Goal: Register for event/course

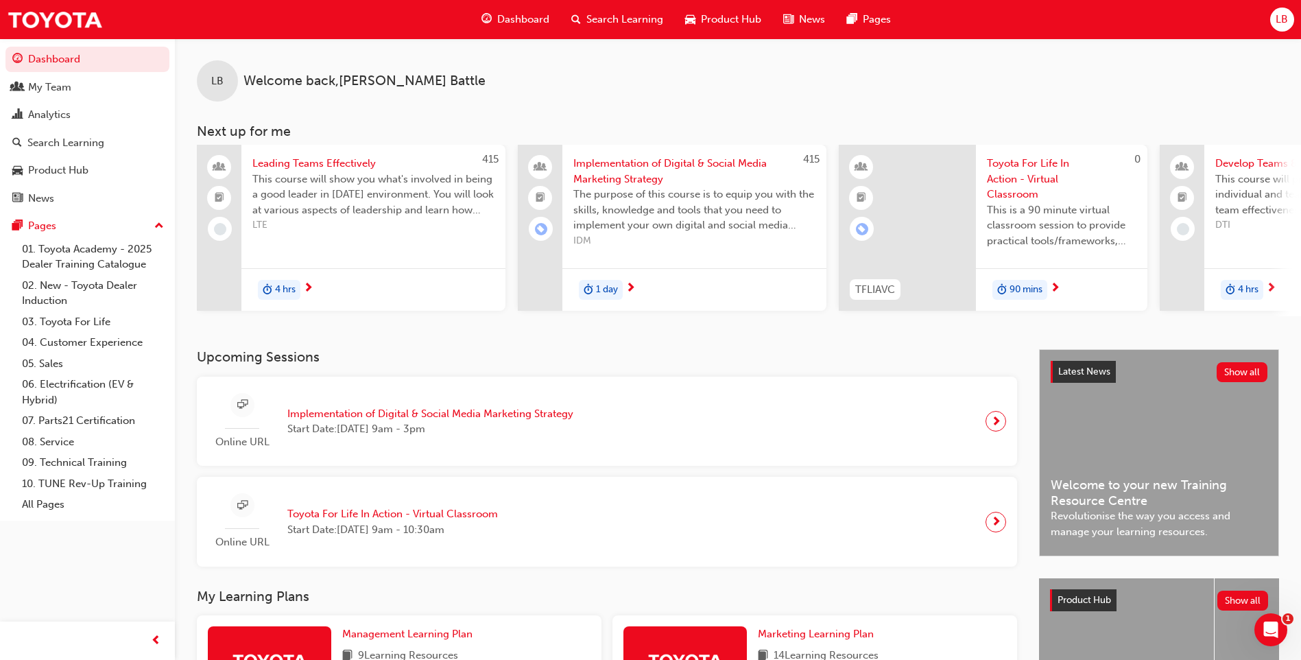
click at [612, 19] on span "Search Learning" at bounding box center [625, 20] width 77 height 16
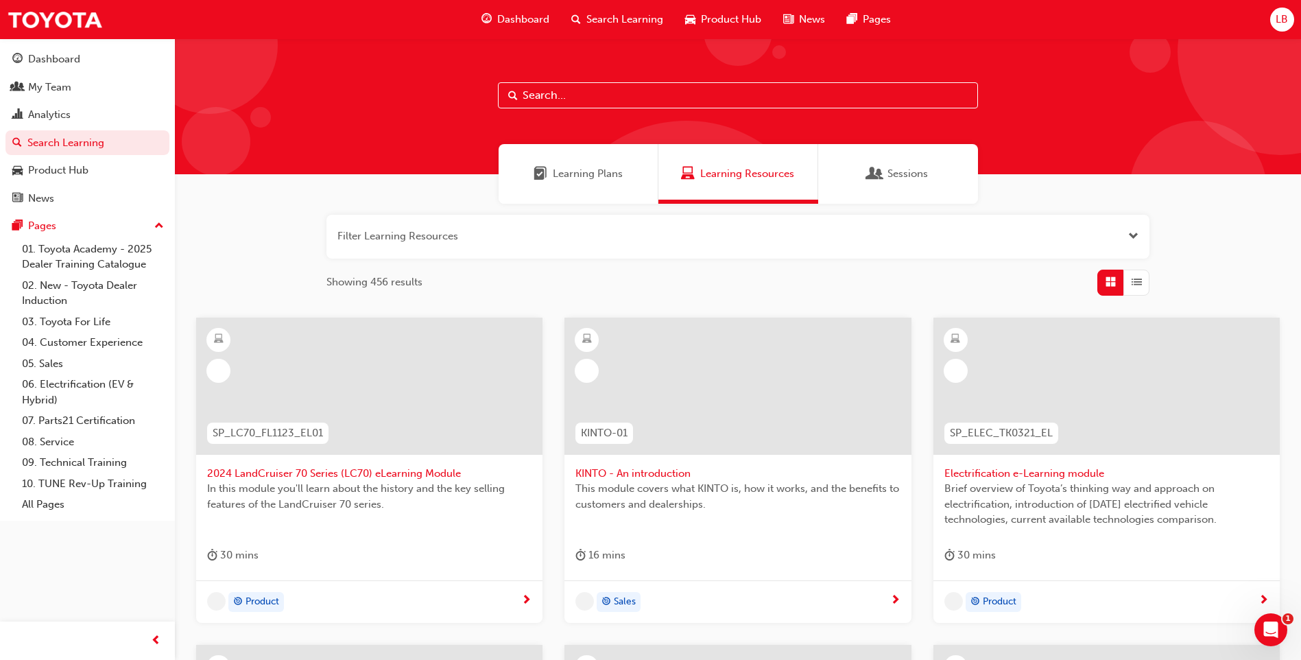
click at [572, 91] on input "text" at bounding box center [738, 95] width 480 height 26
type input "tfl"
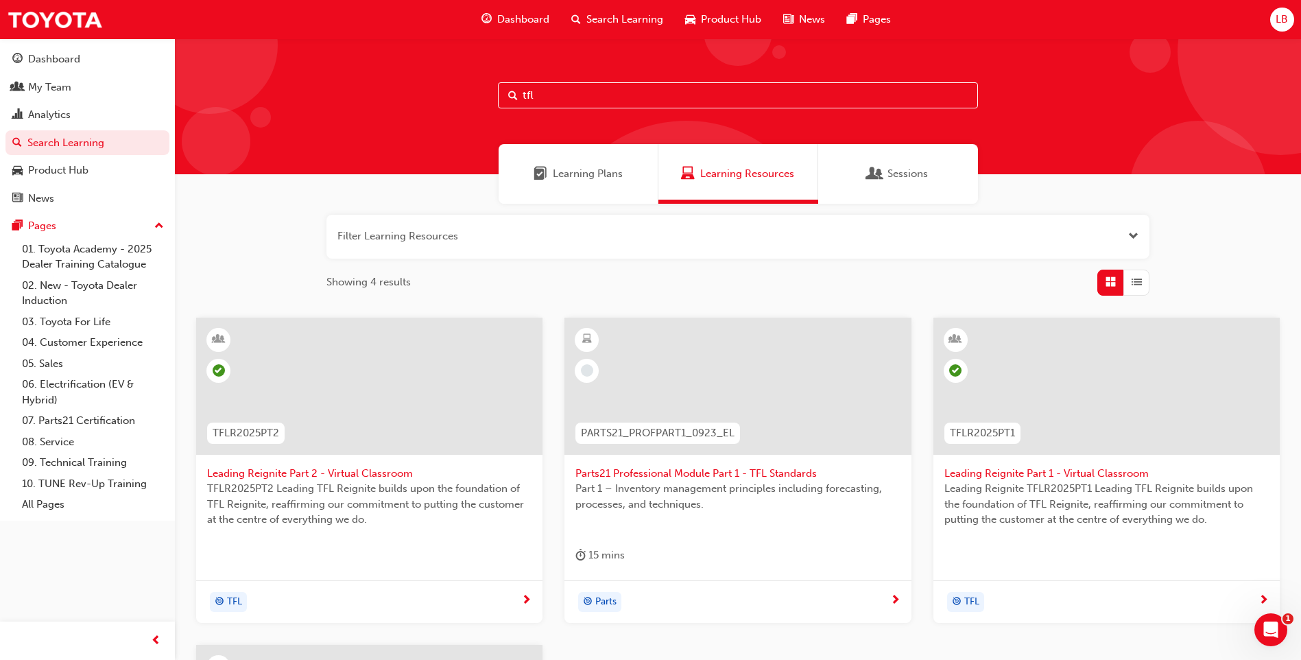
click at [341, 475] on span "Leading Reignite Part 2 - Virtual Classroom" at bounding box center [369, 474] width 324 height 16
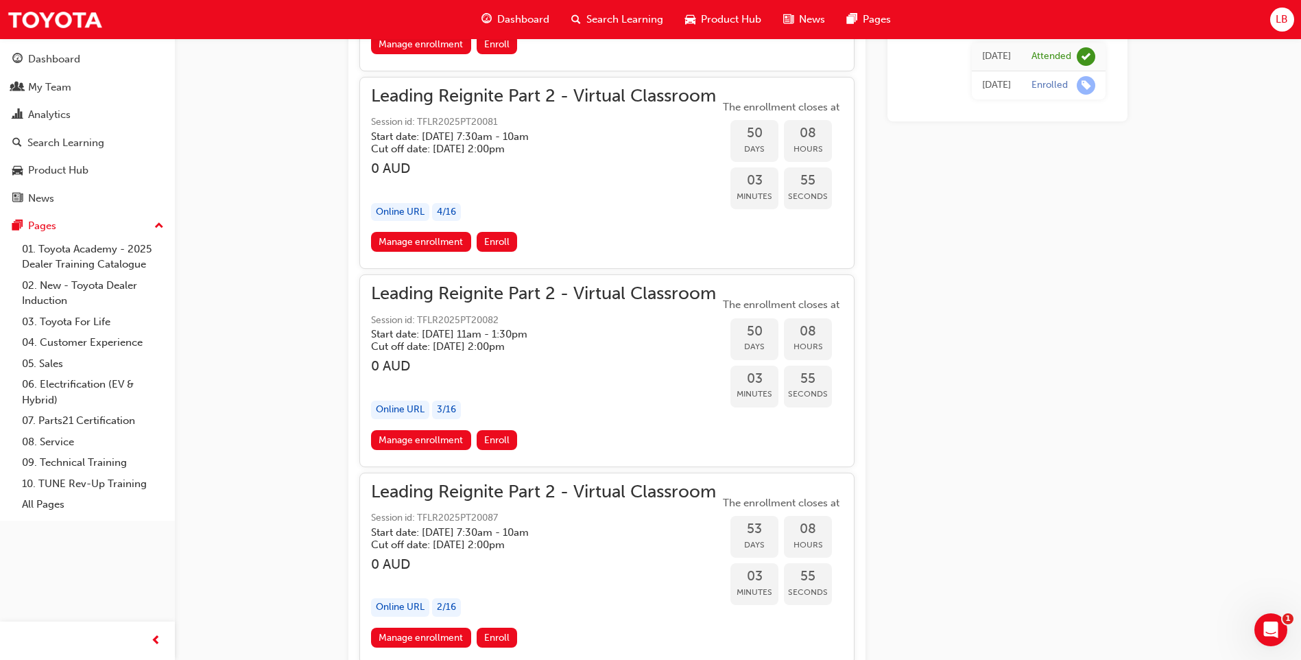
scroll to position [9678, 0]
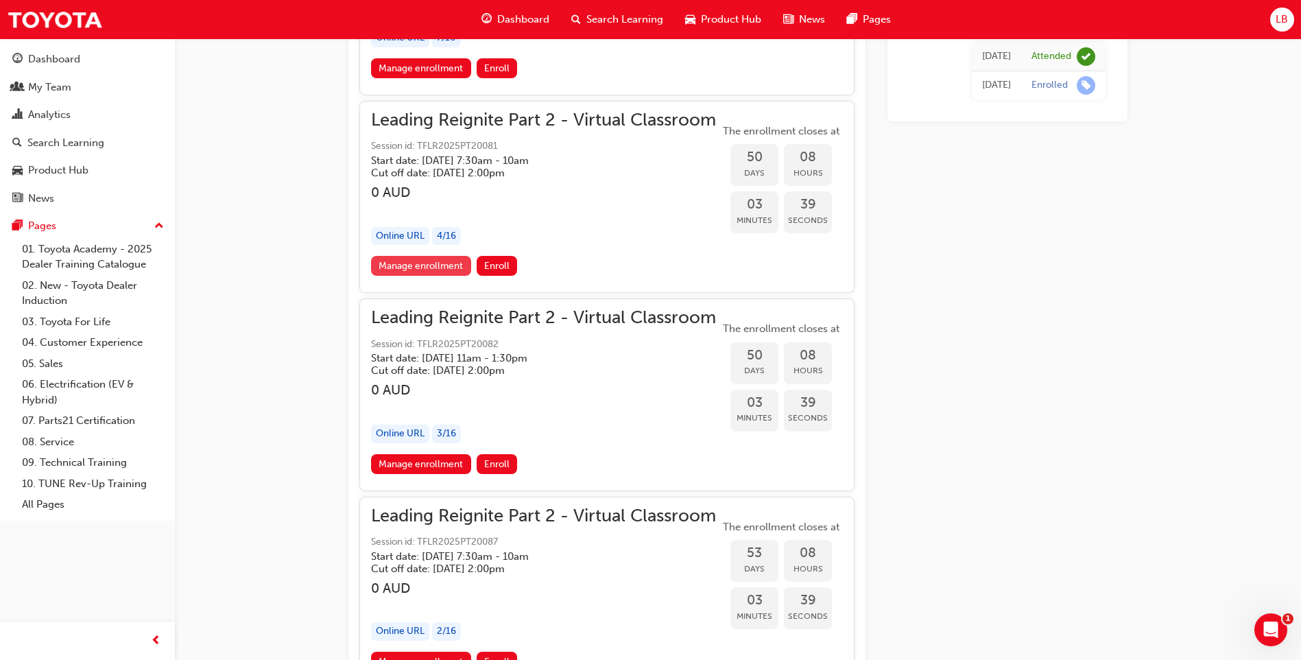
click at [443, 265] on link "Manage enrollment" at bounding box center [421, 266] width 100 height 20
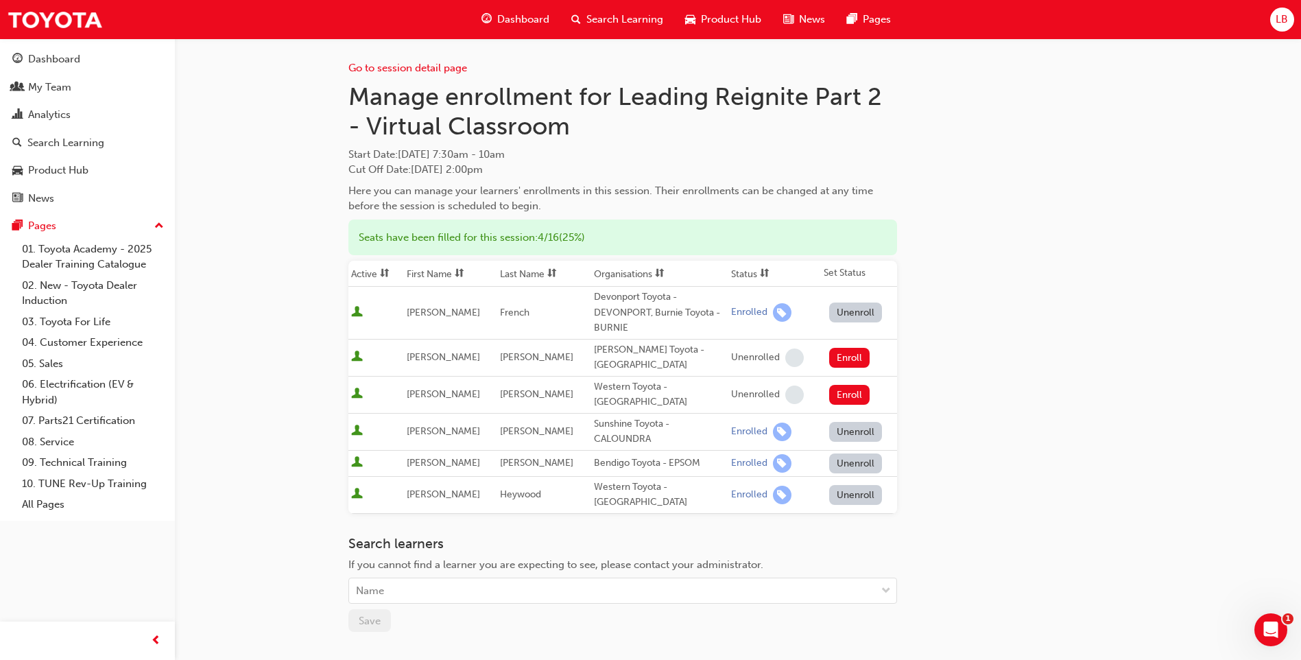
scroll to position [134, 0]
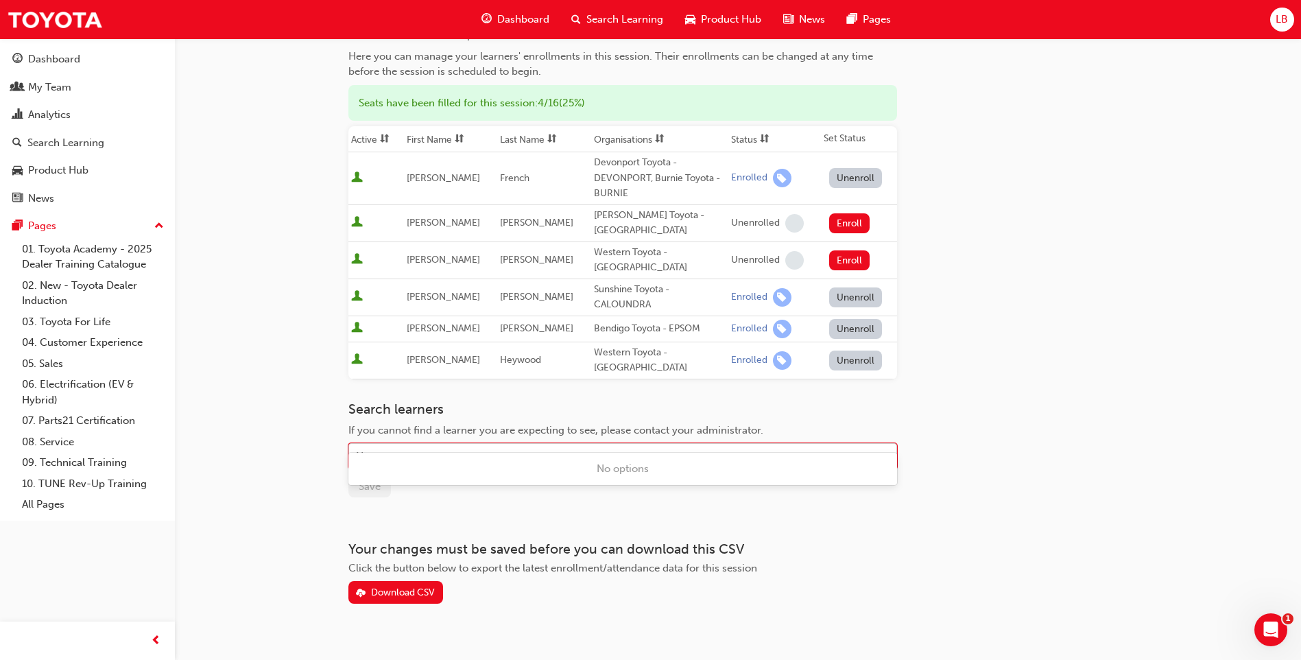
click at [417, 445] on div "Name" at bounding box center [612, 457] width 527 height 24
type input "[PERSON_NAME]"
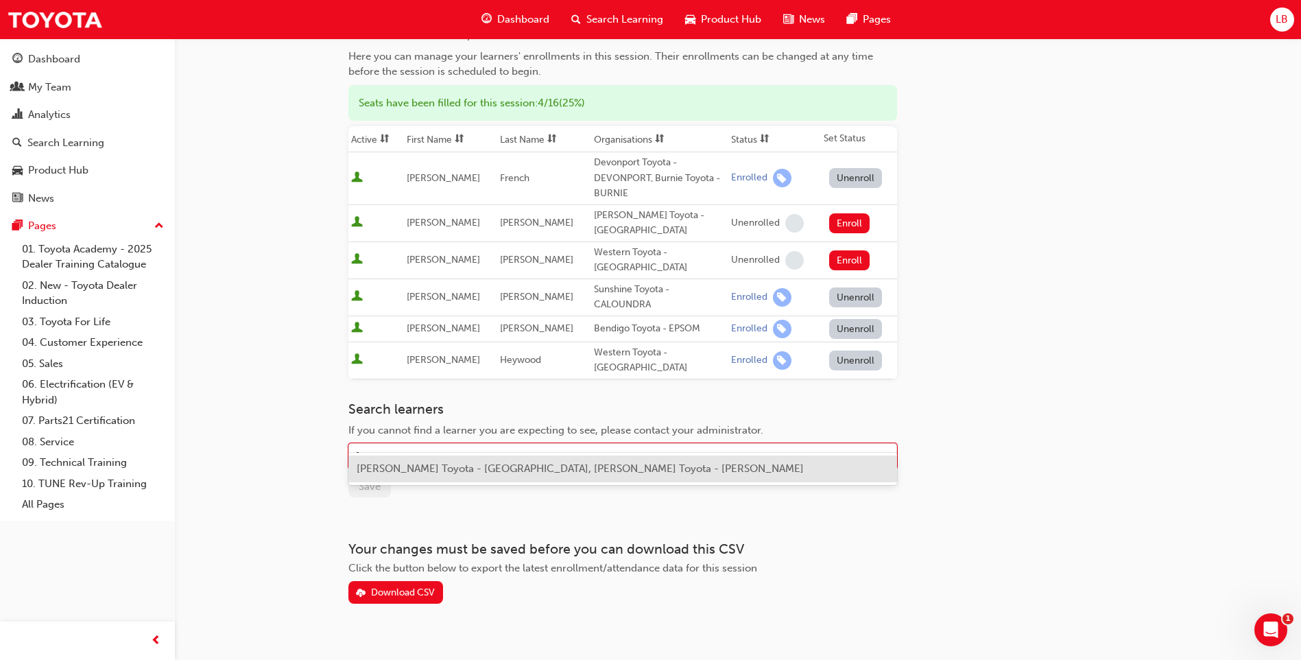
click at [417, 465] on span "[PERSON_NAME] Toyota - [GEOGRAPHIC_DATA], [PERSON_NAME] Toyota - [PERSON_NAME]" at bounding box center [580, 468] width 447 height 12
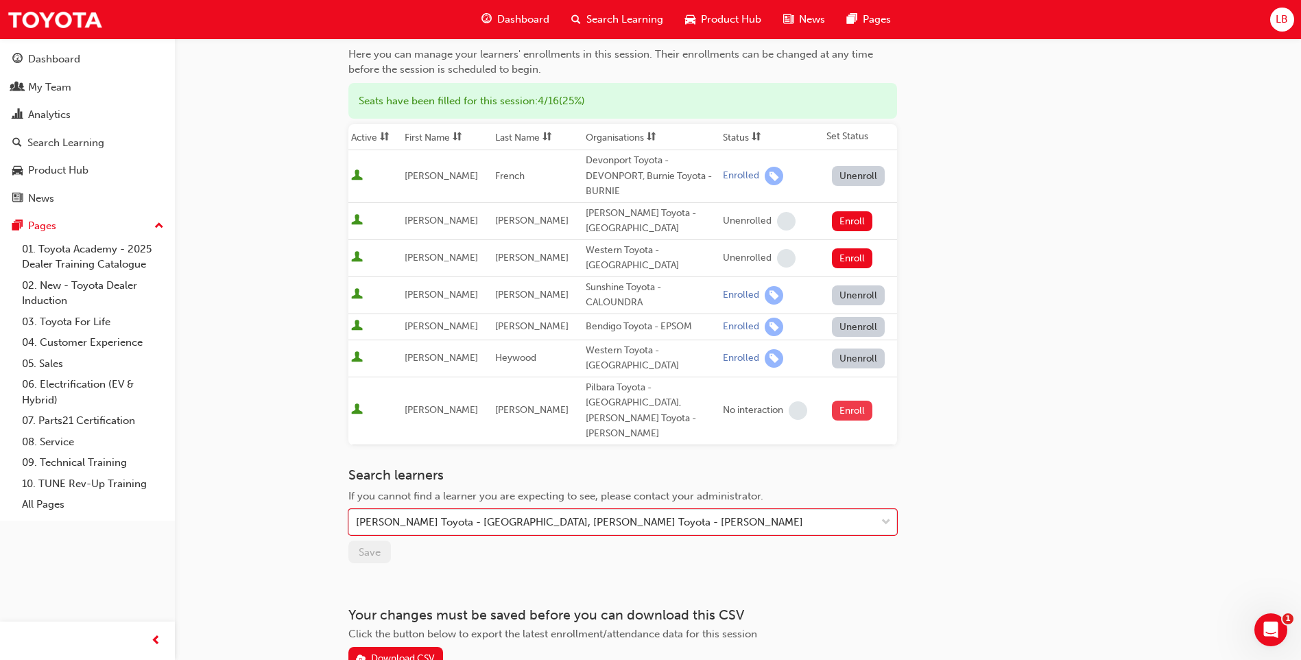
scroll to position [137, 0]
click at [839, 400] on button "Enroll" at bounding box center [852, 410] width 41 height 20
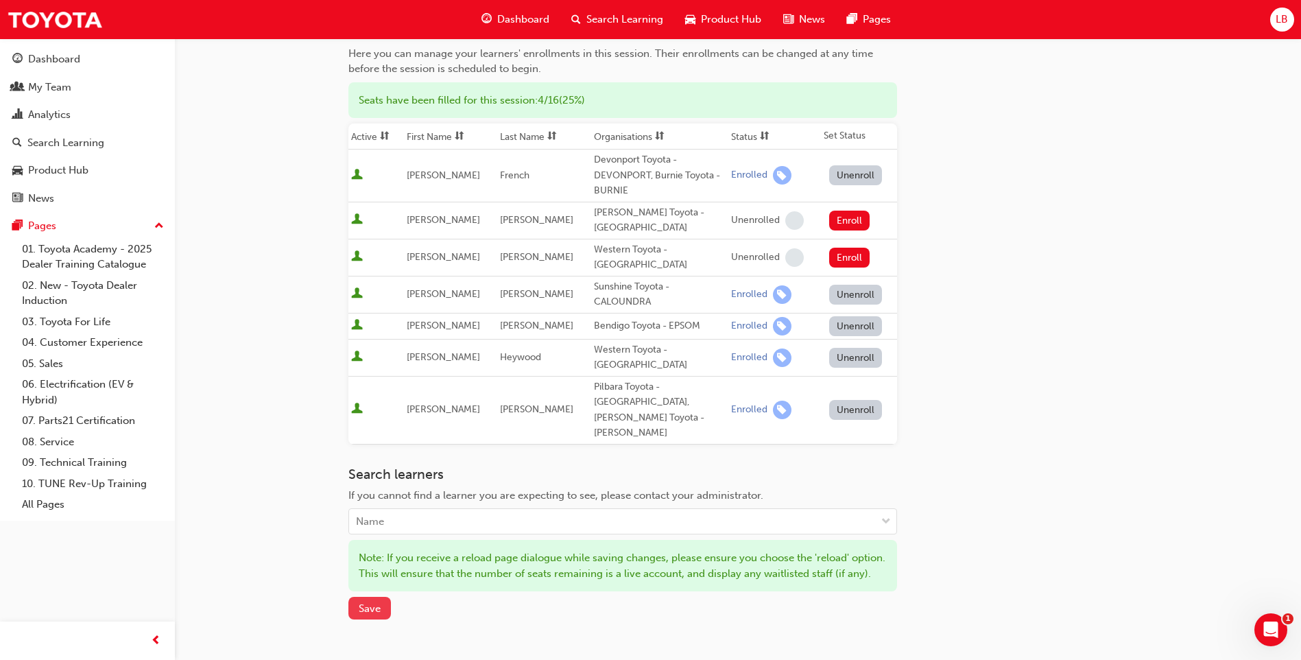
click at [366, 602] on span "Save" at bounding box center [370, 608] width 22 height 12
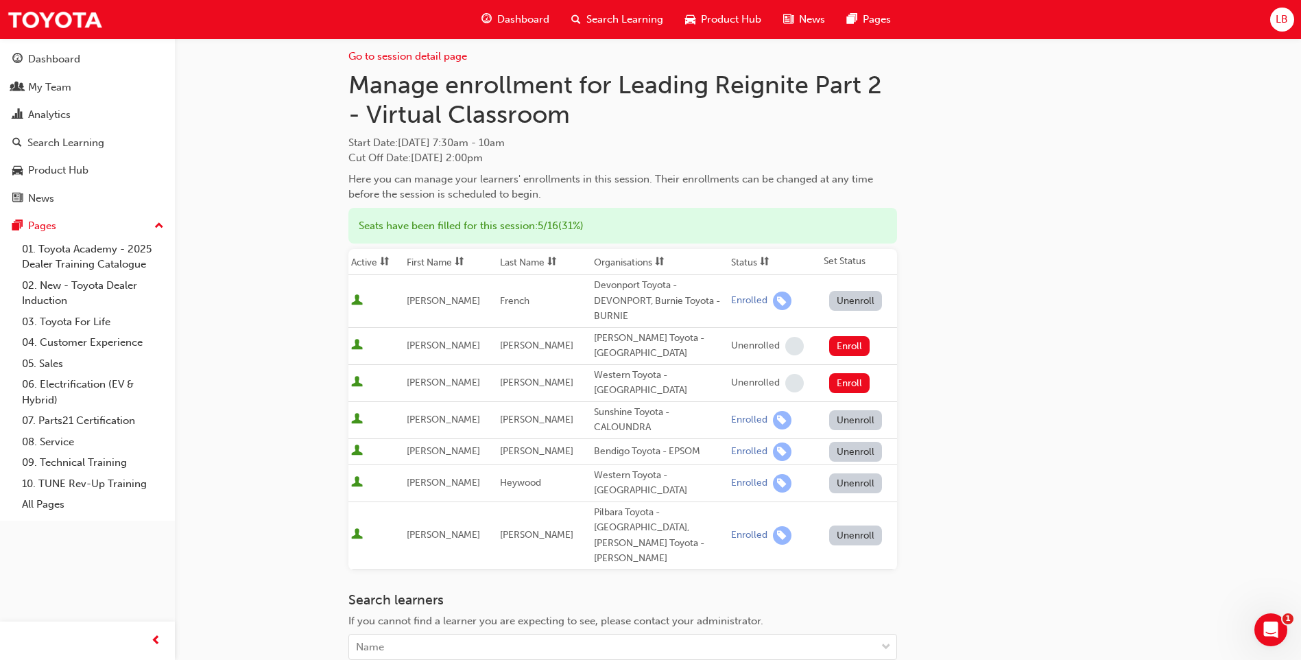
scroll to position [0, 0]
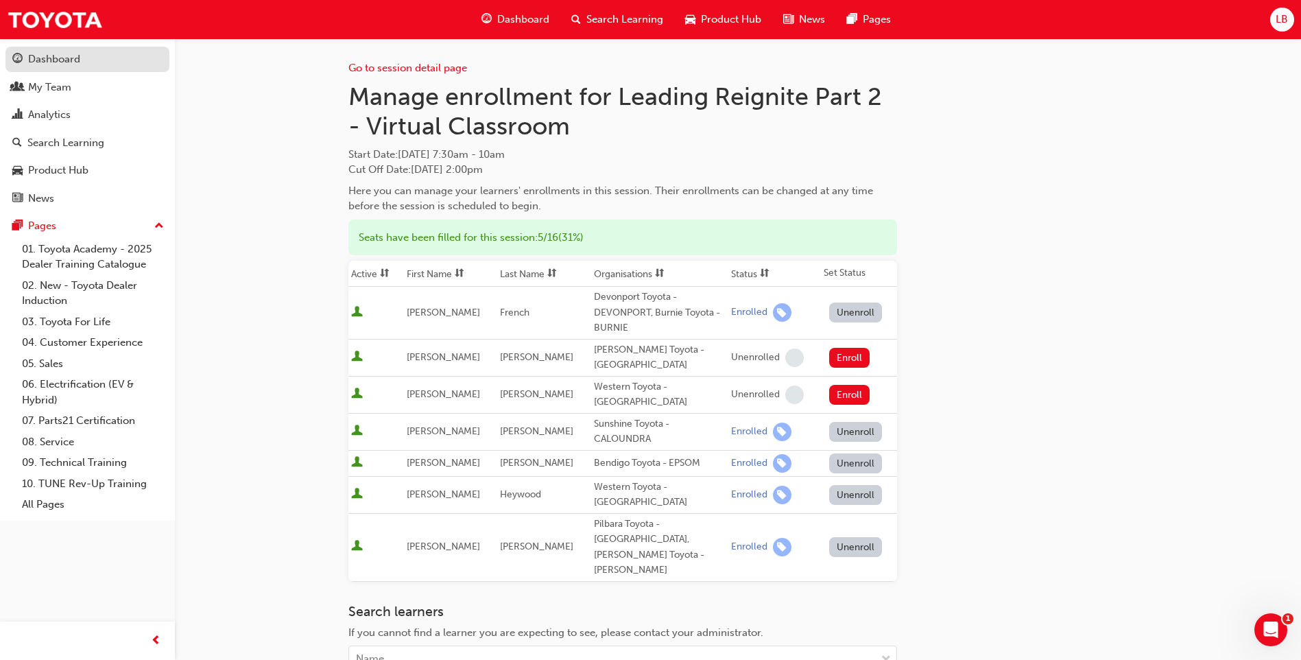
click at [39, 58] on div "Dashboard" at bounding box center [54, 59] width 52 height 16
